Goal: Task Accomplishment & Management: Manage account settings

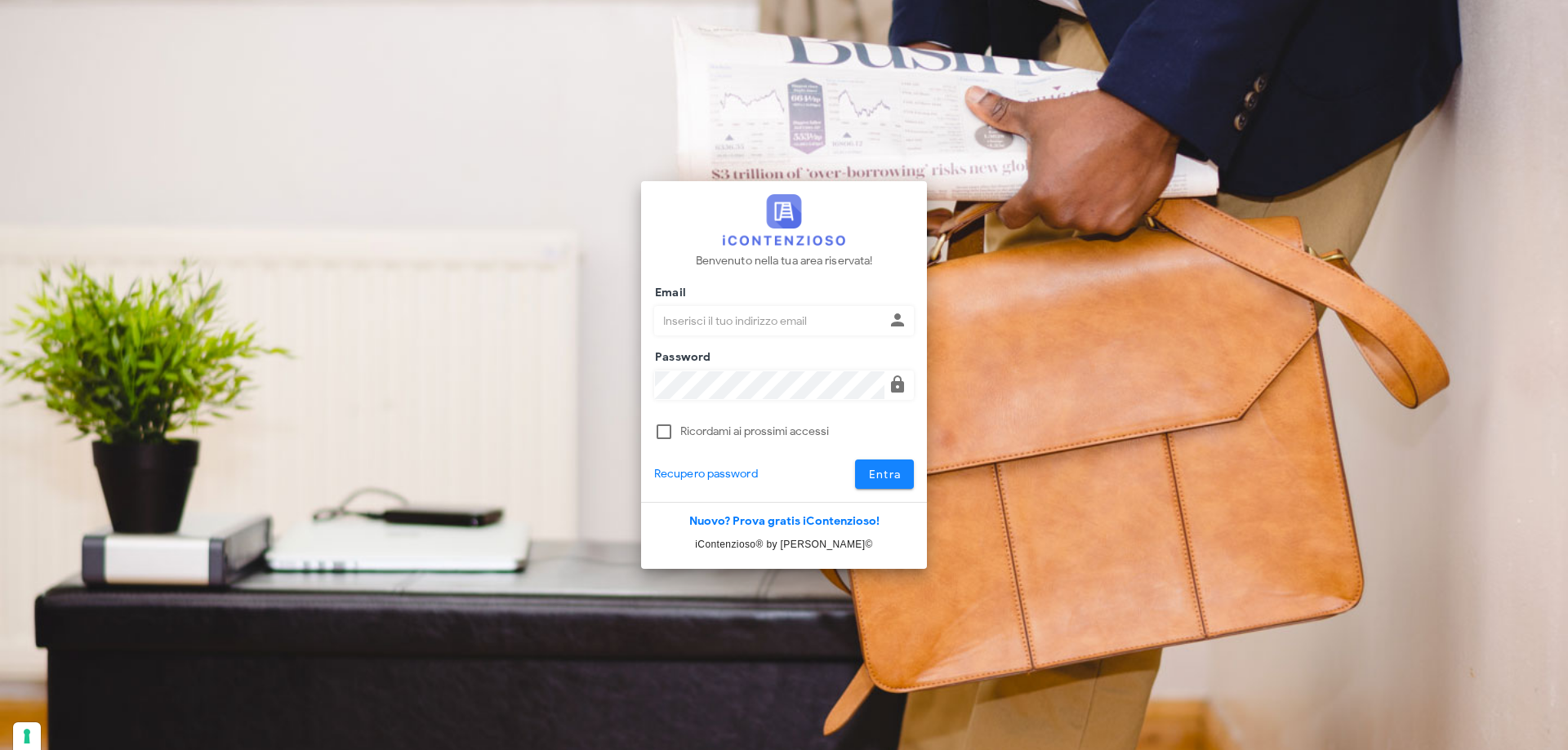
type input "p.rizza@studioassociatoadrev.it"
click at [887, 479] on span "Entra" at bounding box center [885, 474] width 34 height 14
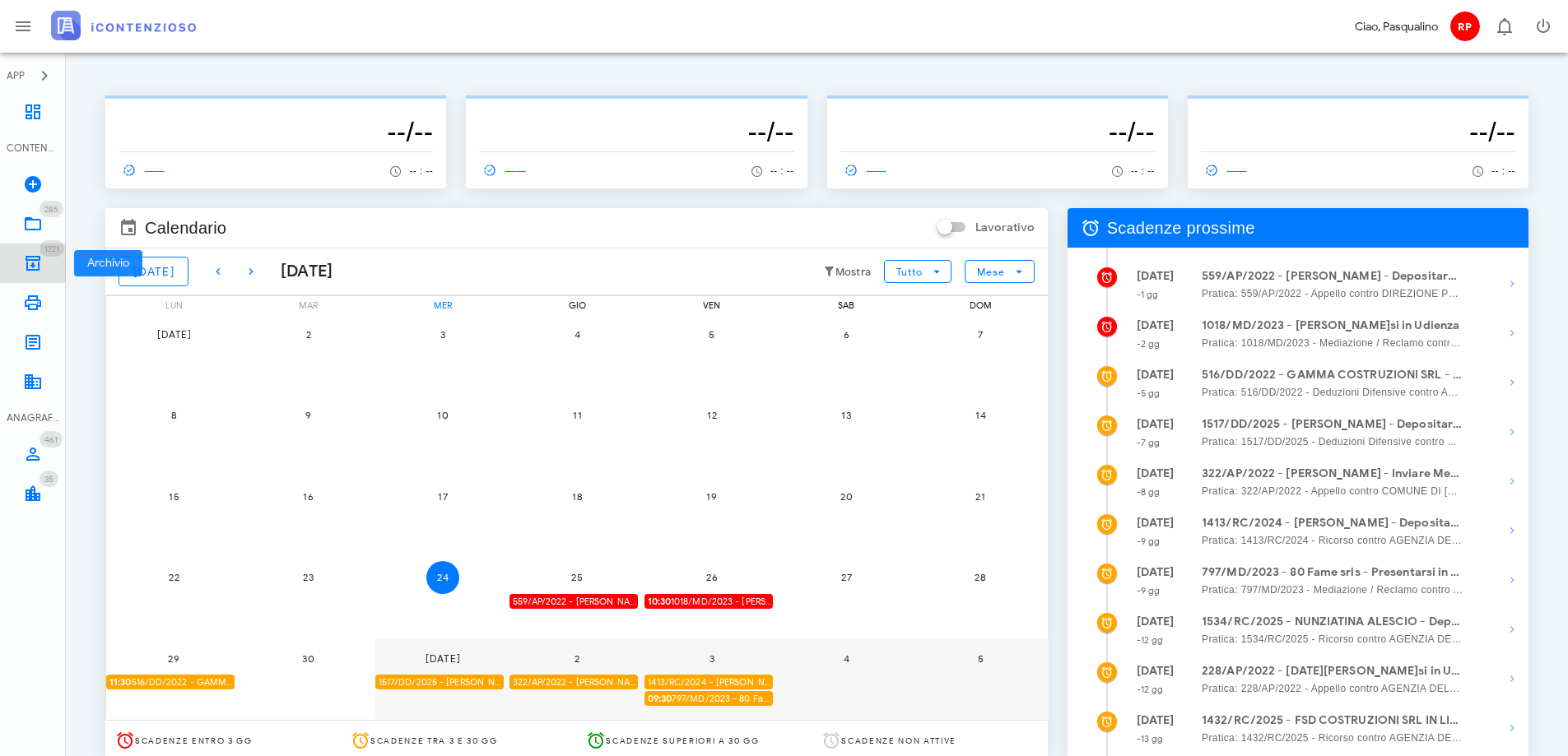
click at [31, 256] on icon at bounding box center [33, 263] width 20 height 20
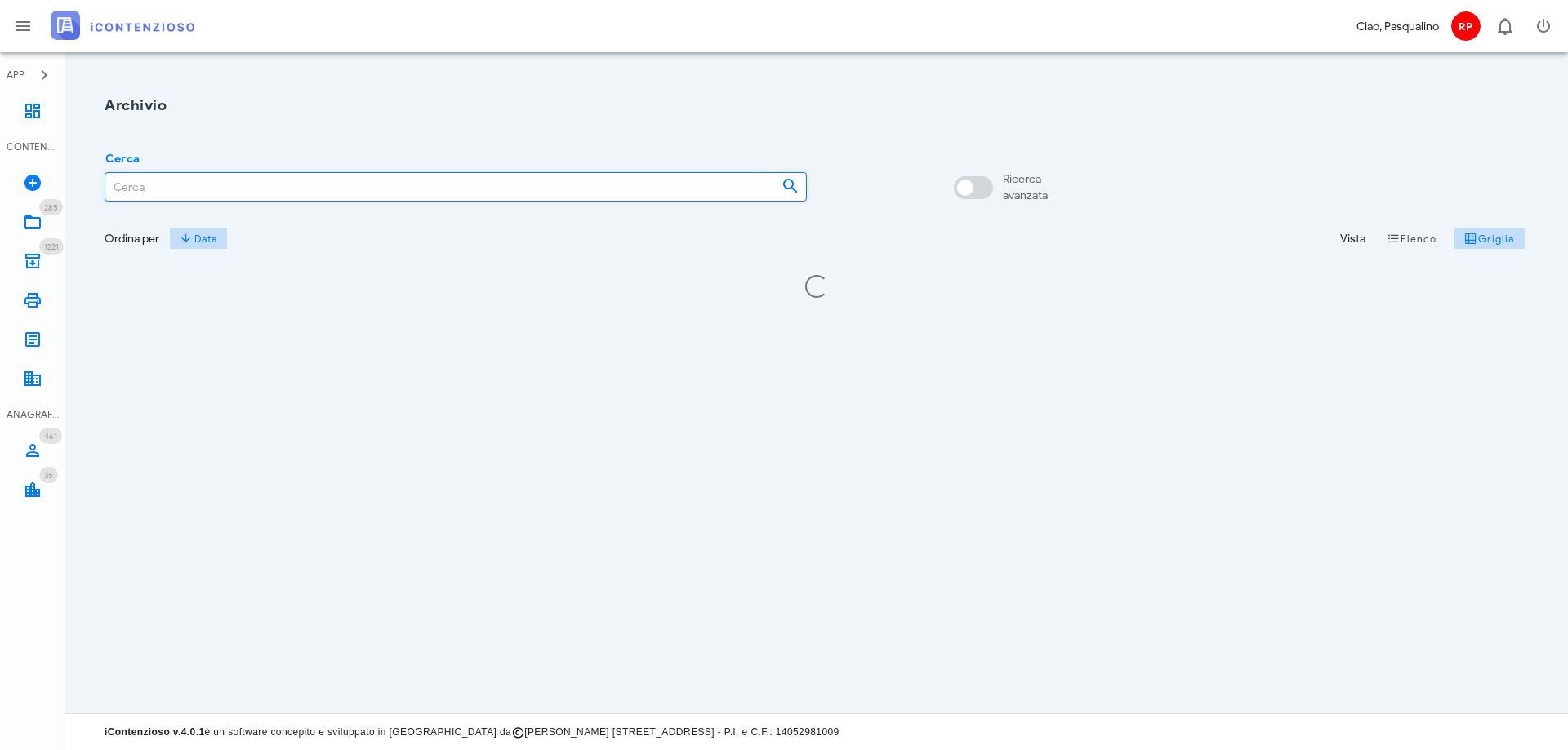
click at [280, 193] on input "Cerca" at bounding box center [437, 187] width 663 height 28
type input "1"
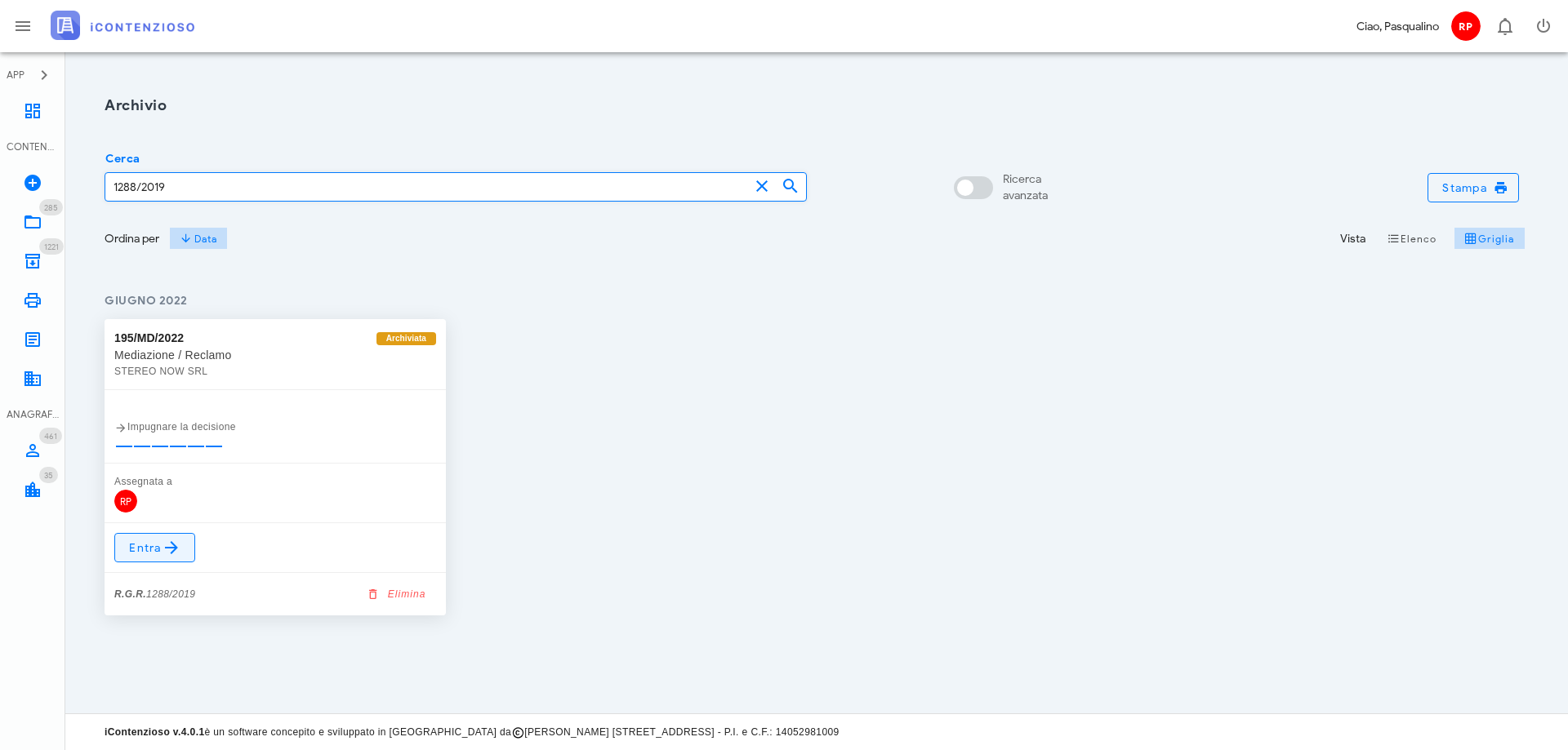
type input "1288/2019"
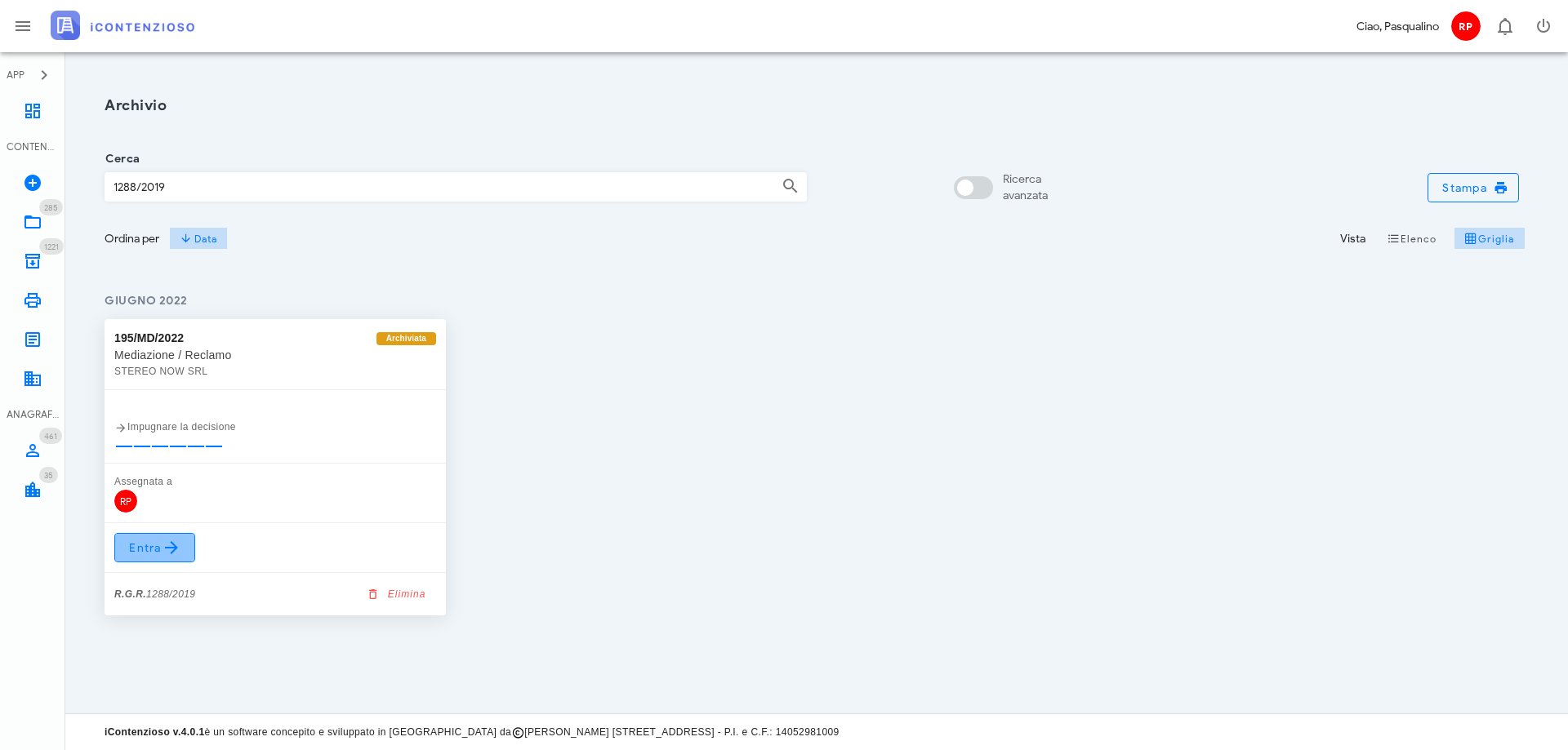
click at [142, 550] on span "Entra" at bounding box center [155, 548] width 53 height 20
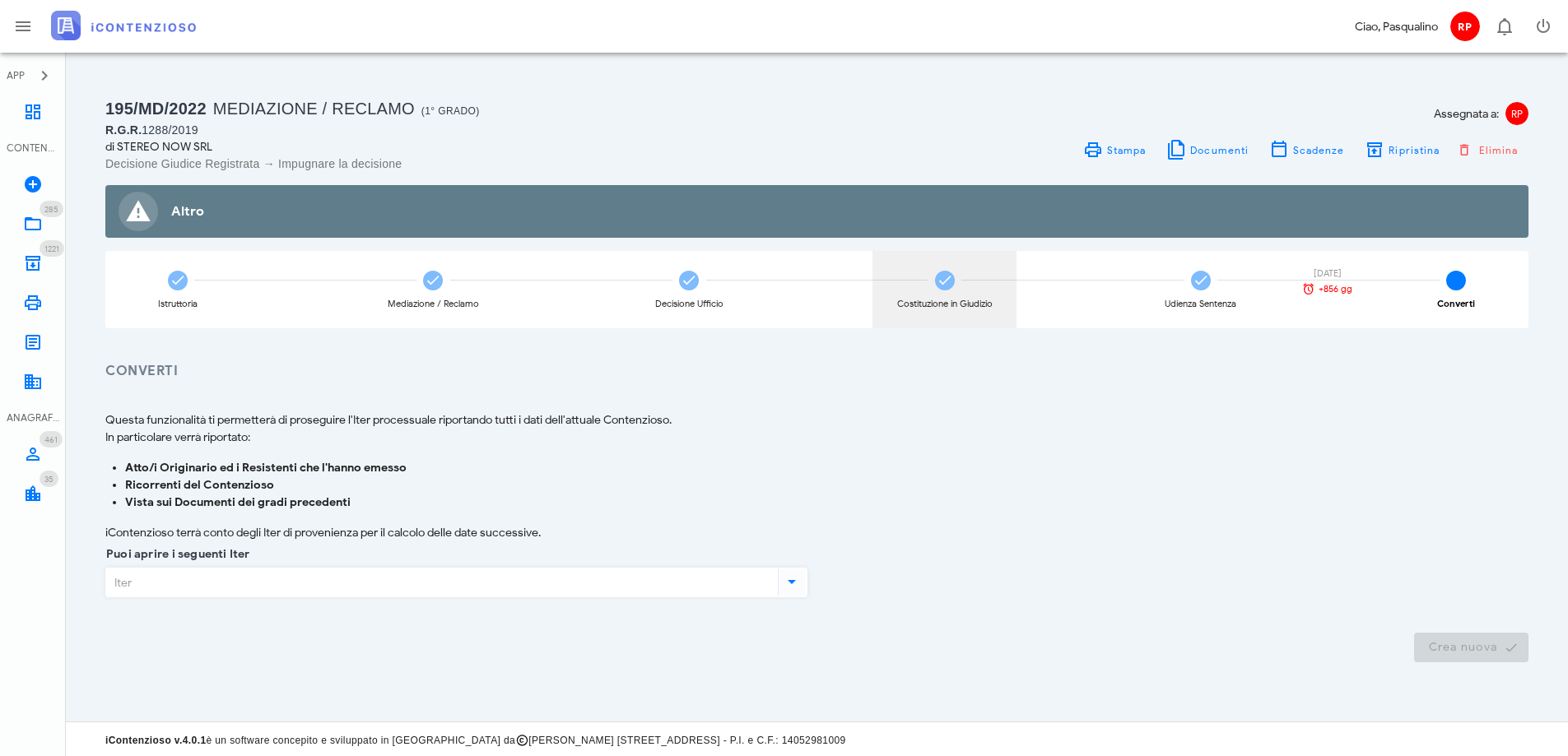
click at [947, 279] on icon at bounding box center [945, 280] width 16 height 16
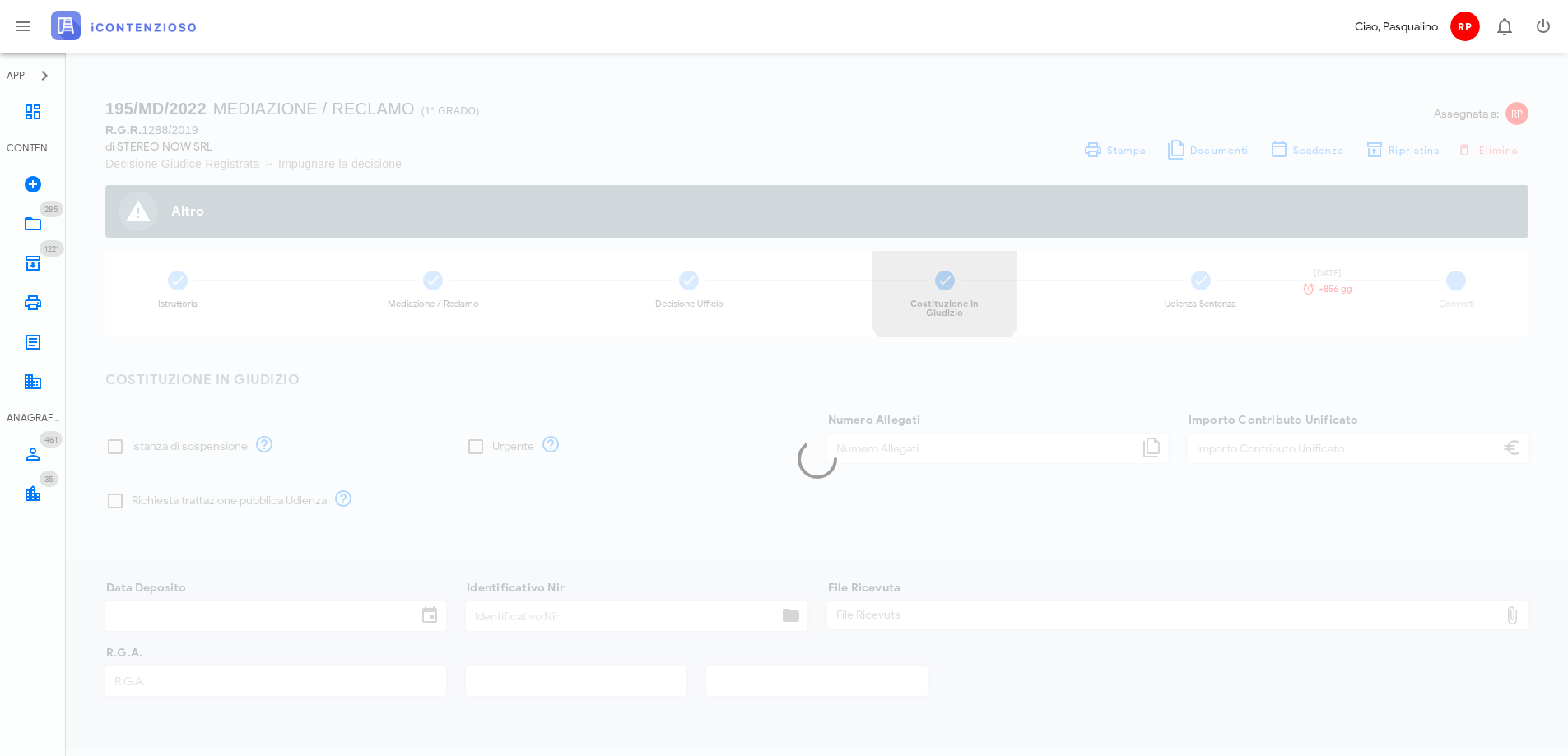
type input "60,00"
type input "24/06/2019"
type input "287"
type input "1288"
type input "2019"
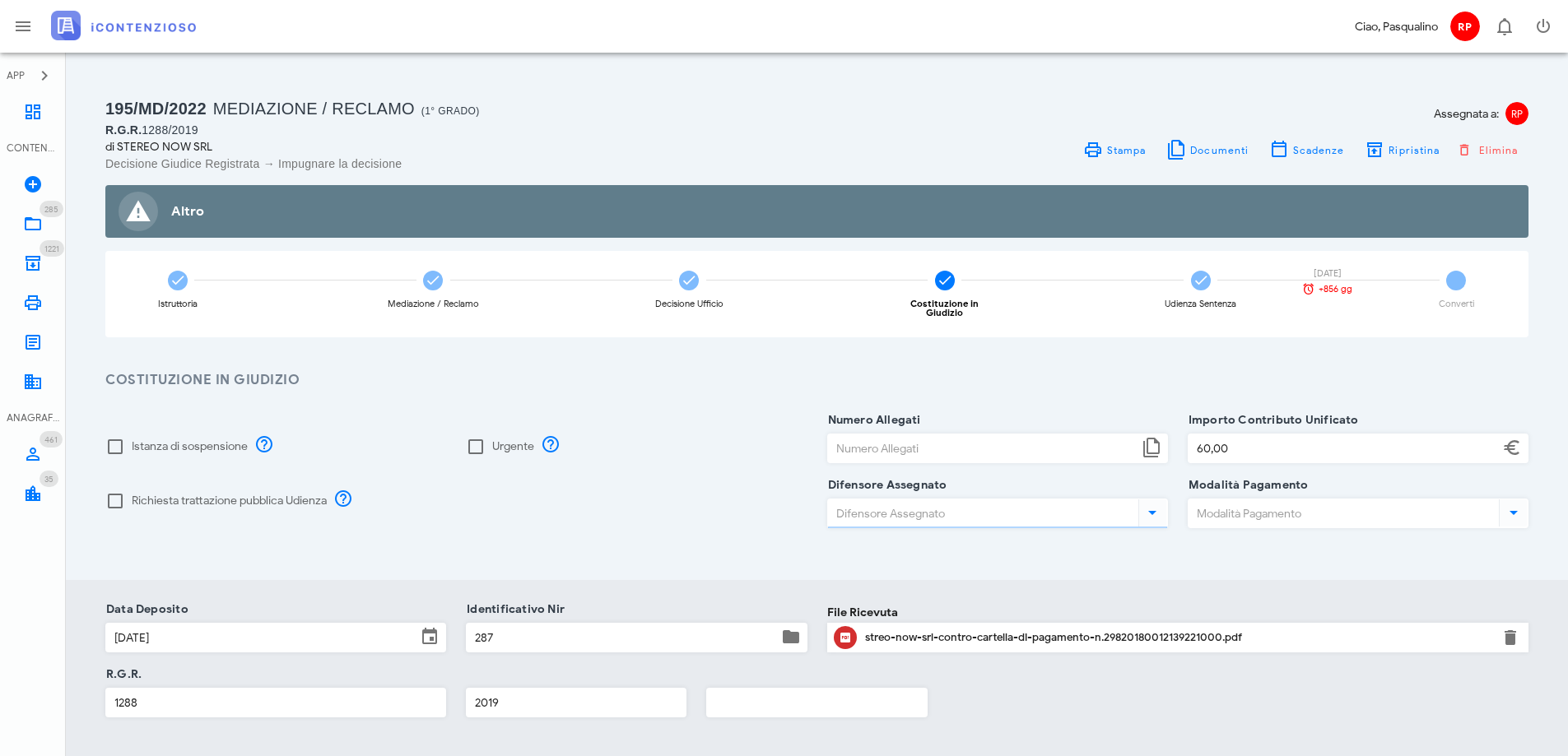
type input "Pasqualino Rizza"
click at [31, 219] on icon at bounding box center [33, 223] width 20 height 20
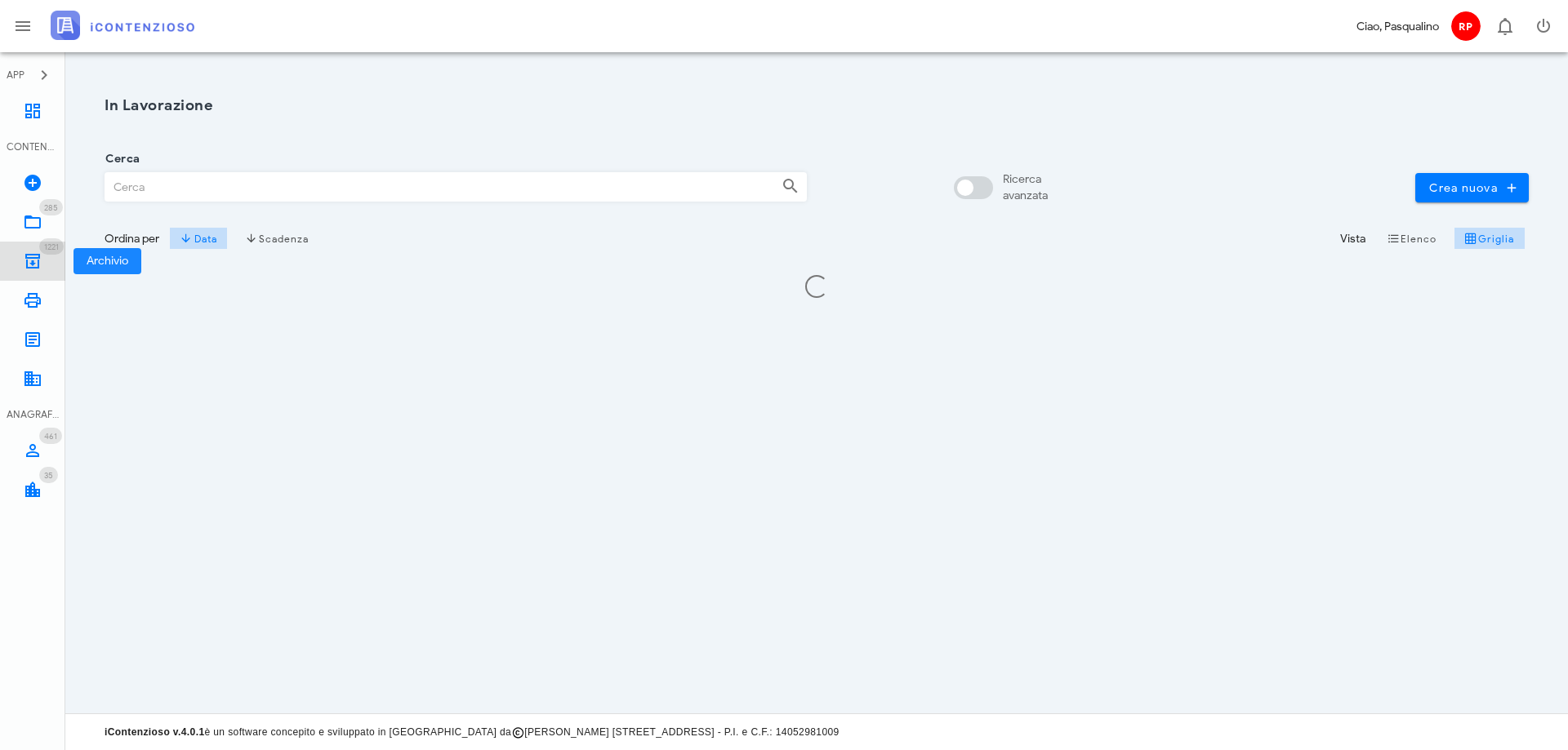
click at [36, 256] on icon at bounding box center [33, 261] width 20 height 20
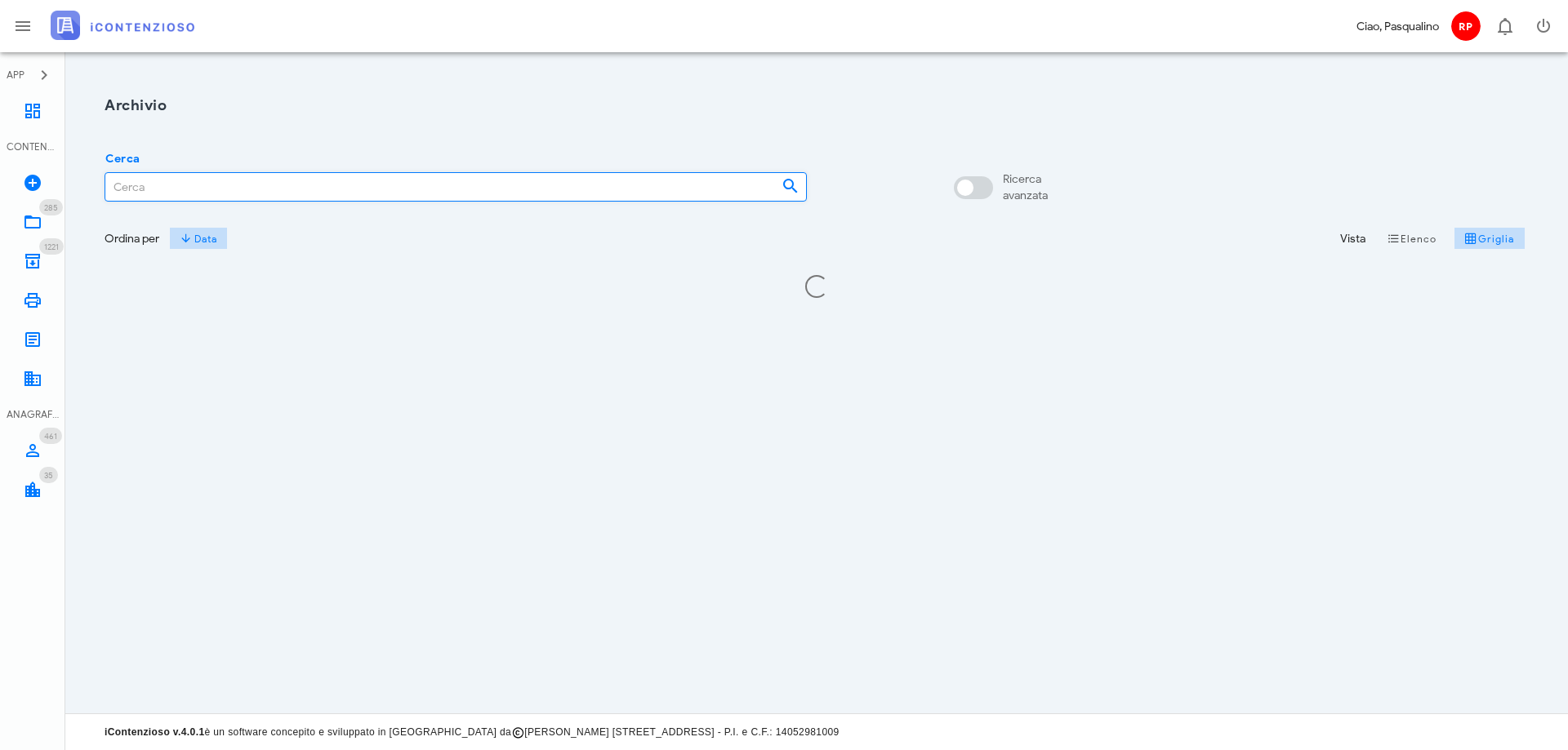
click at [174, 193] on input "Cerca" at bounding box center [437, 187] width 663 height 28
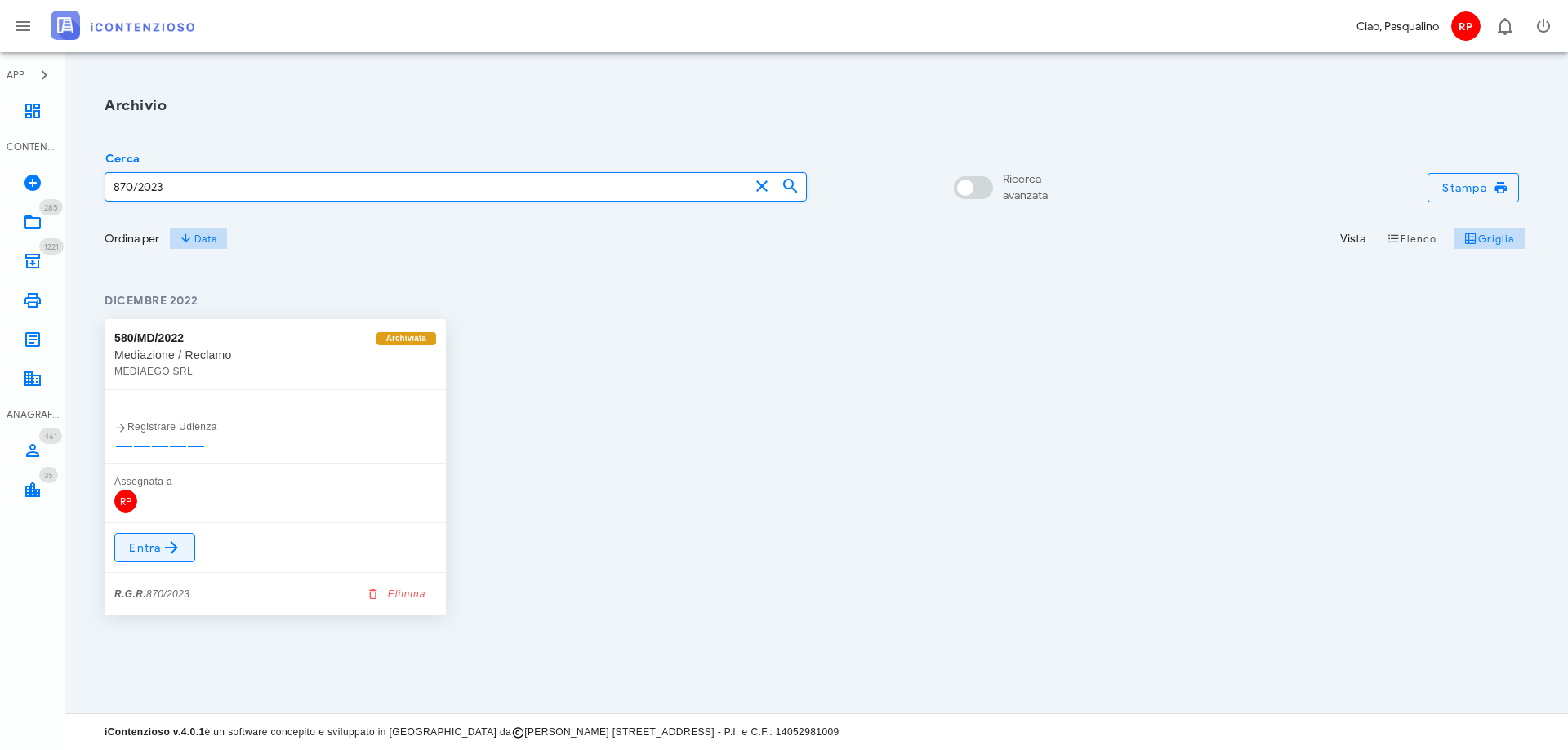
type input "870/2023"
click at [152, 555] on span "Entra" at bounding box center [155, 548] width 53 height 20
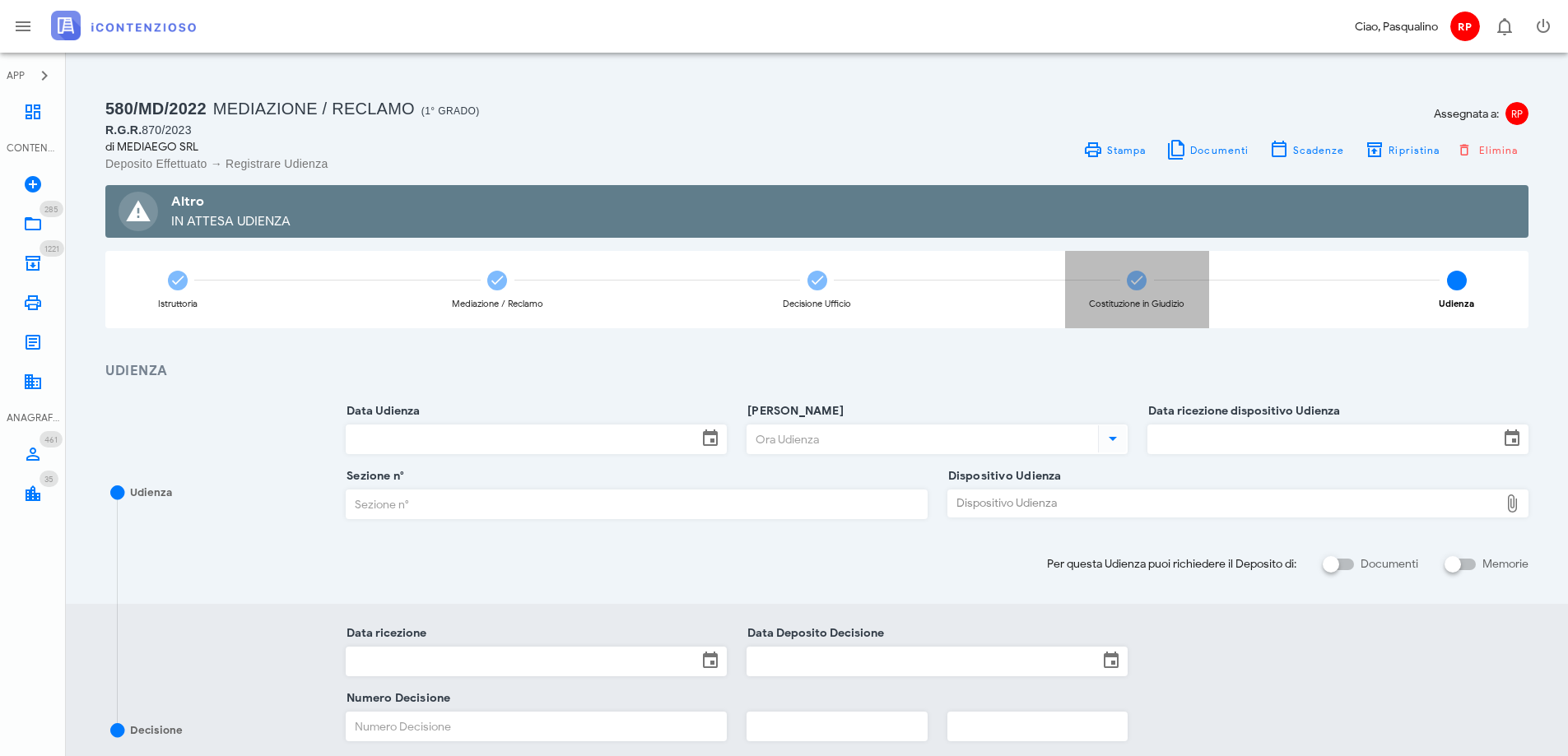
click at [1134, 279] on icon at bounding box center [1137, 280] width 16 height 16
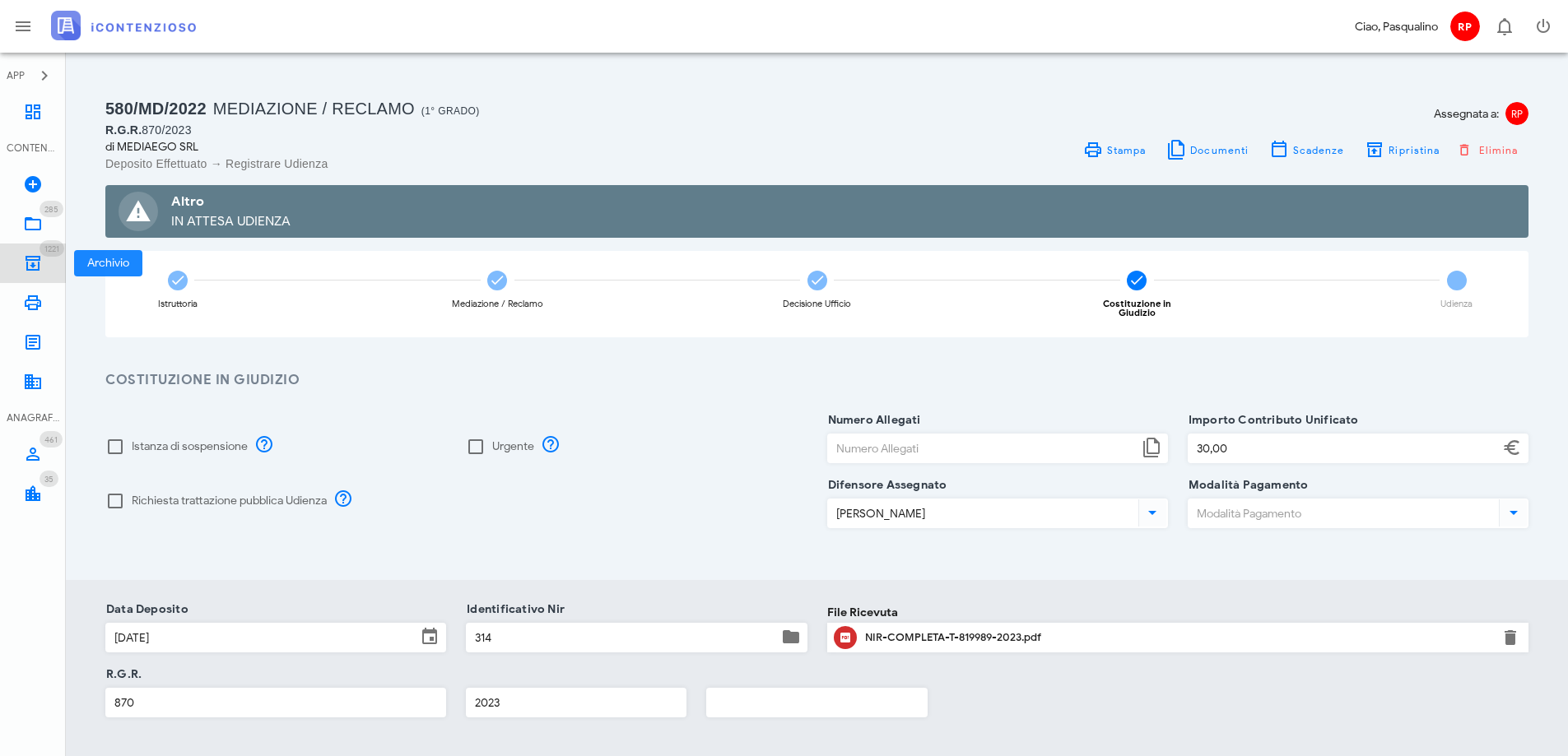
click at [41, 255] on icon at bounding box center [33, 263] width 20 height 20
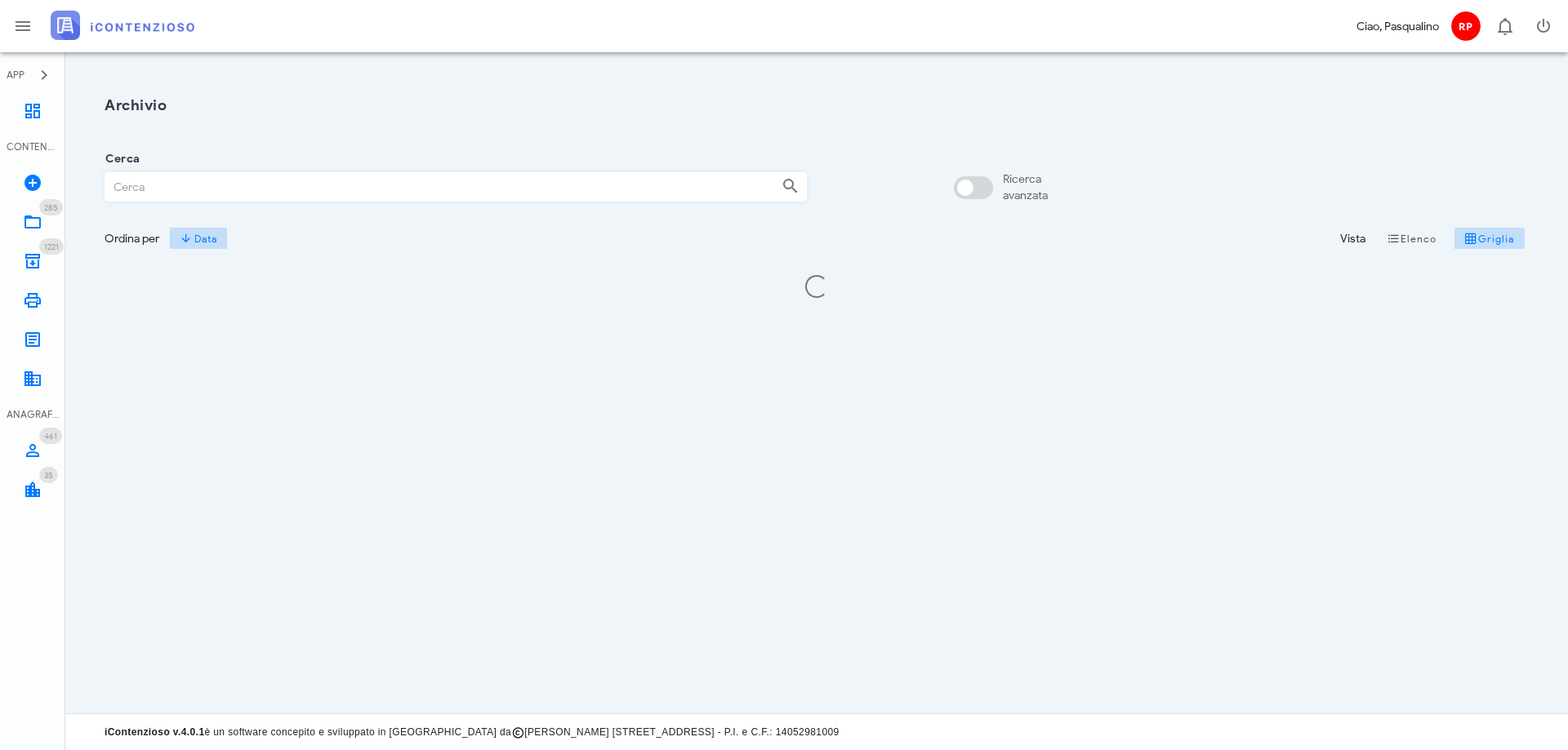
click at [196, 186] on input "Cerca" at bounding box center [437, 187] width 663 height 28
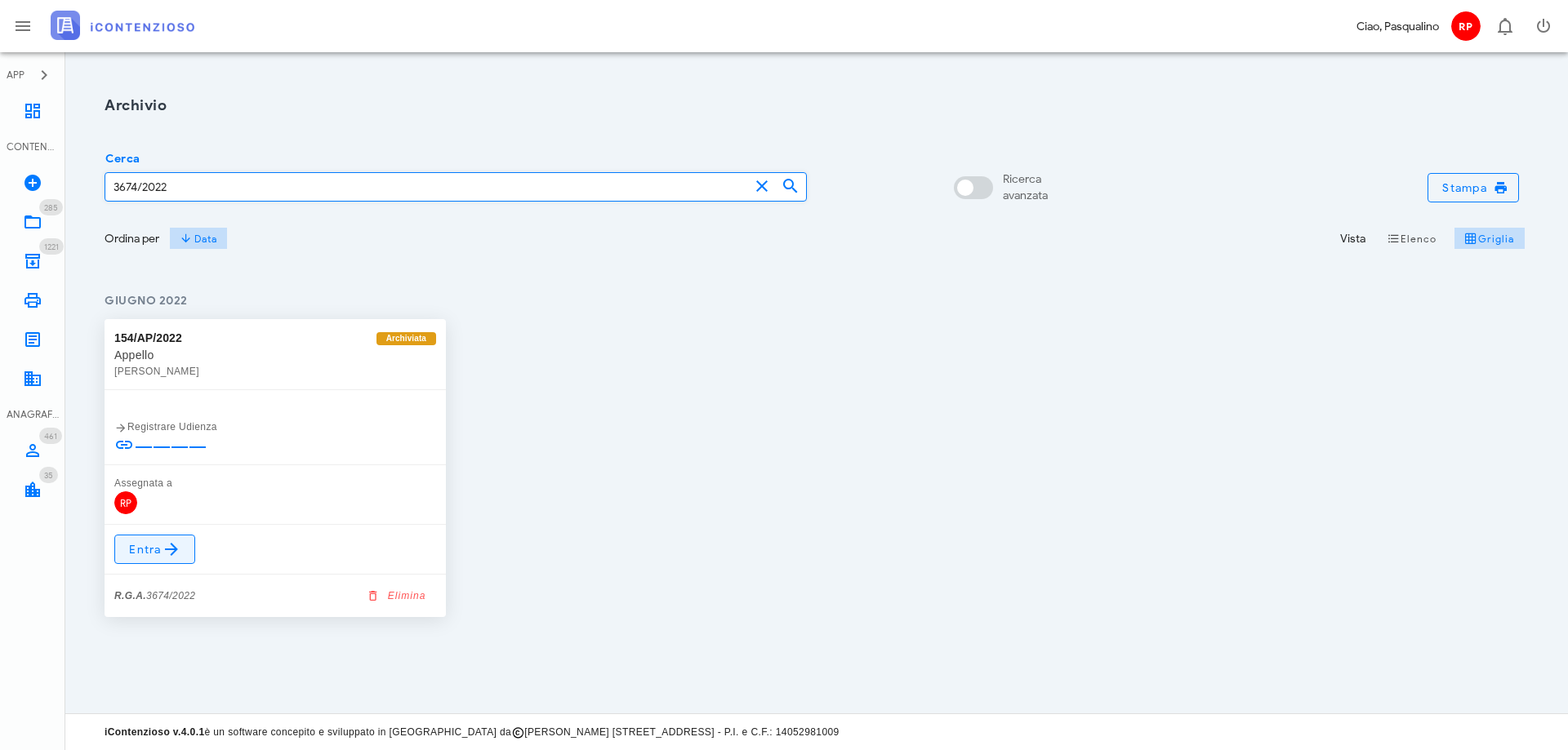
type input "3674/2022"
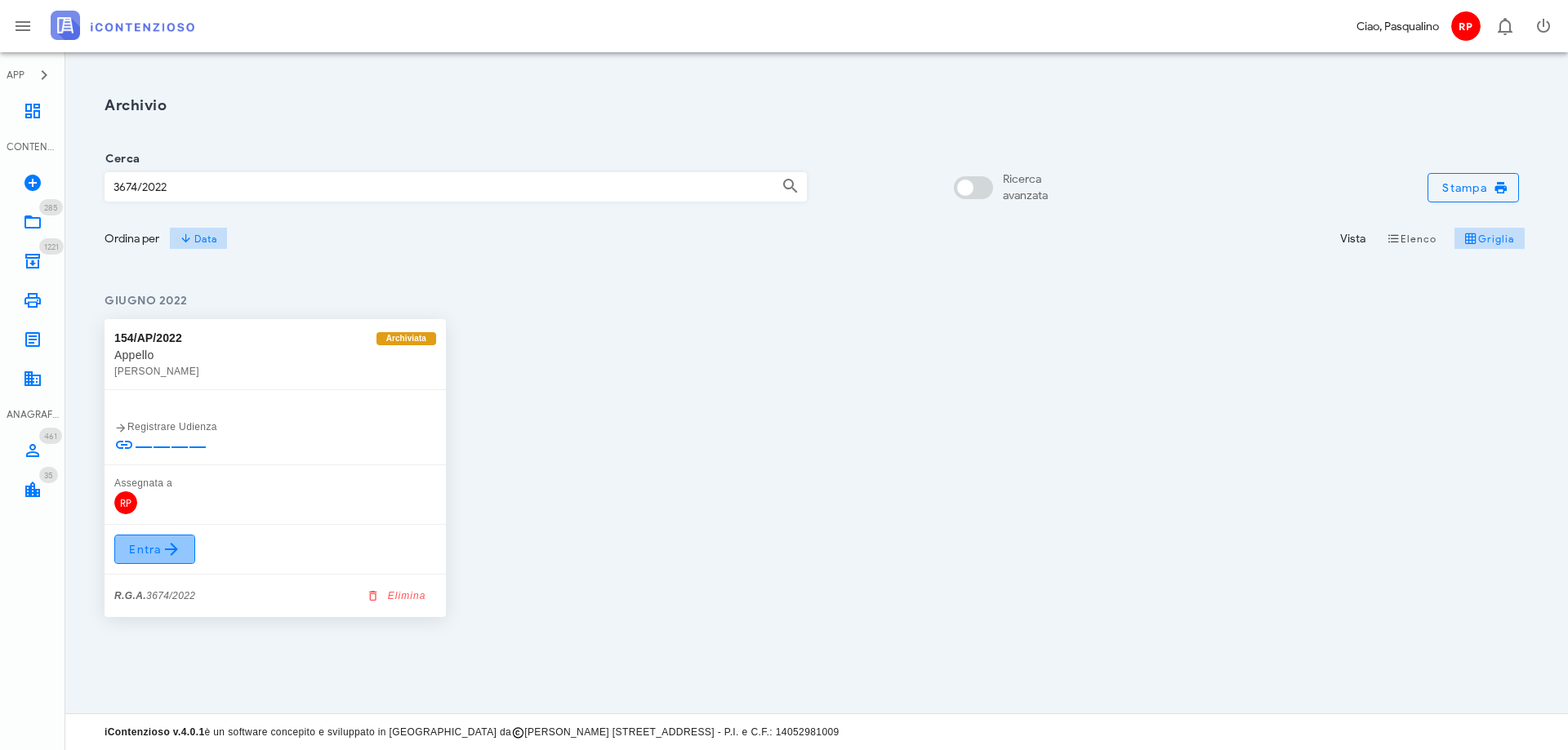
click at [163, 551] on icon at bounding box center [172, 550] width 20 height 20
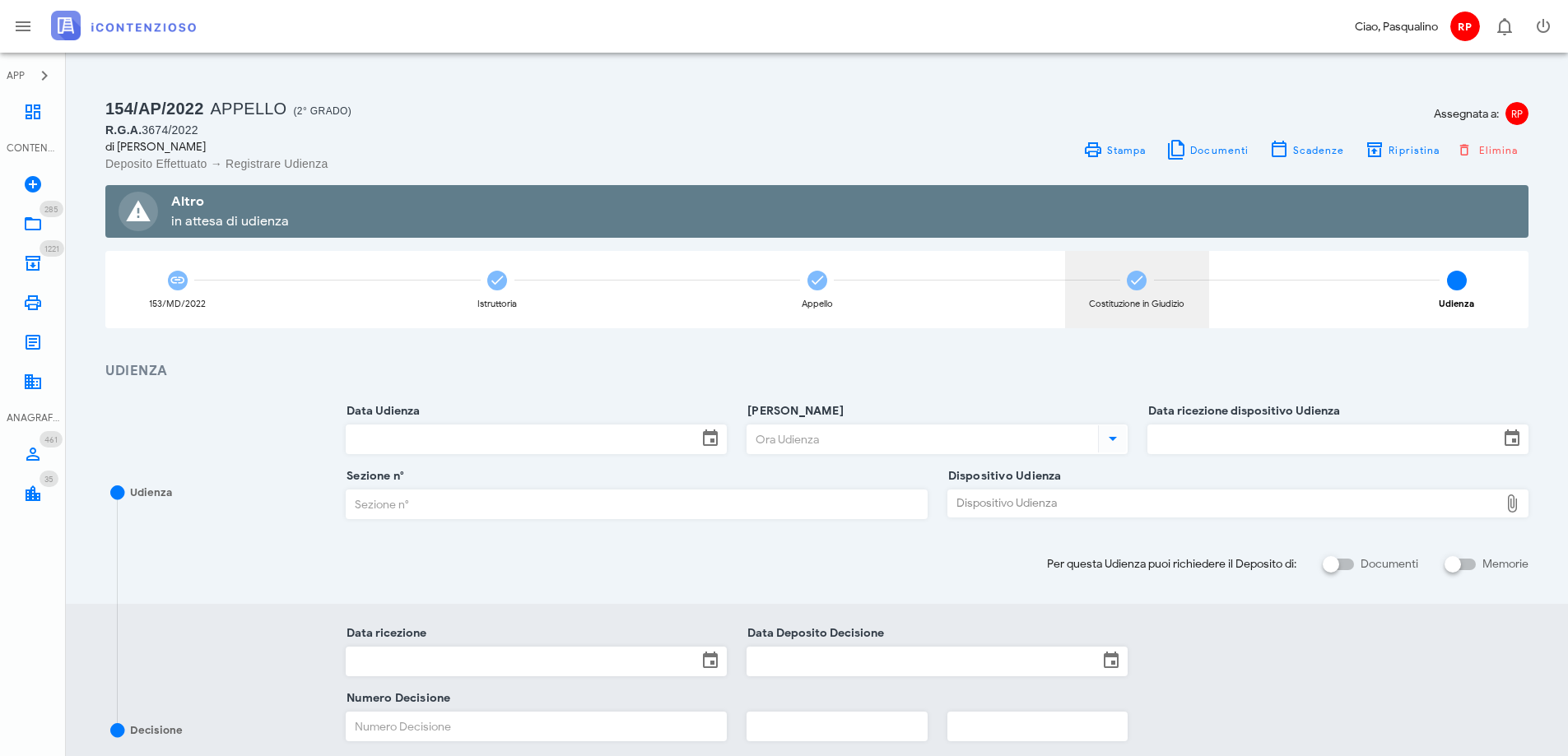
click at [1137, 272] on icon at bounding box center [1137, 280] width 16 height 16
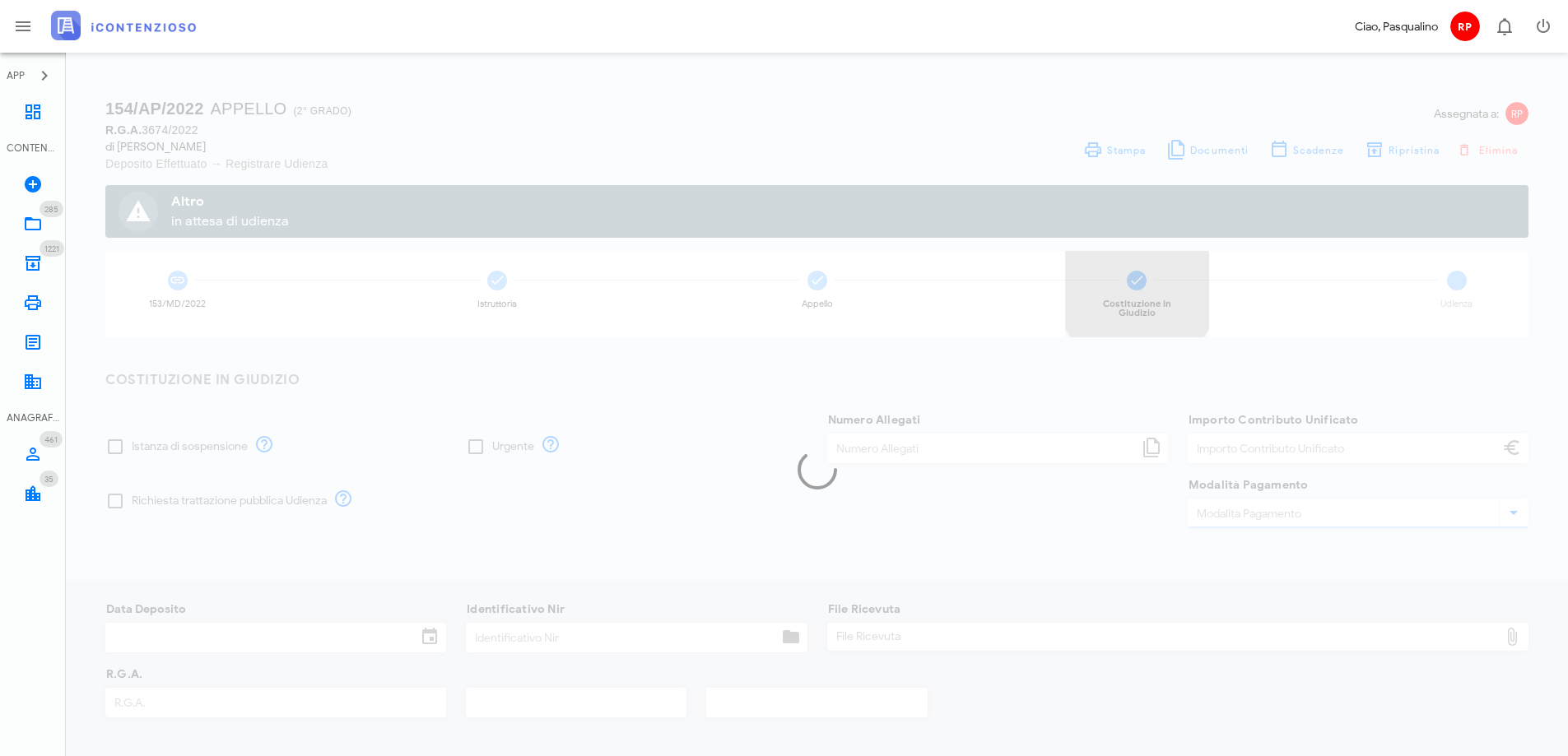
type input "30,00"
type input "30/06/2022"
type input "288"
type input "3674"
type input "2022"
